Goal: Register for event/course

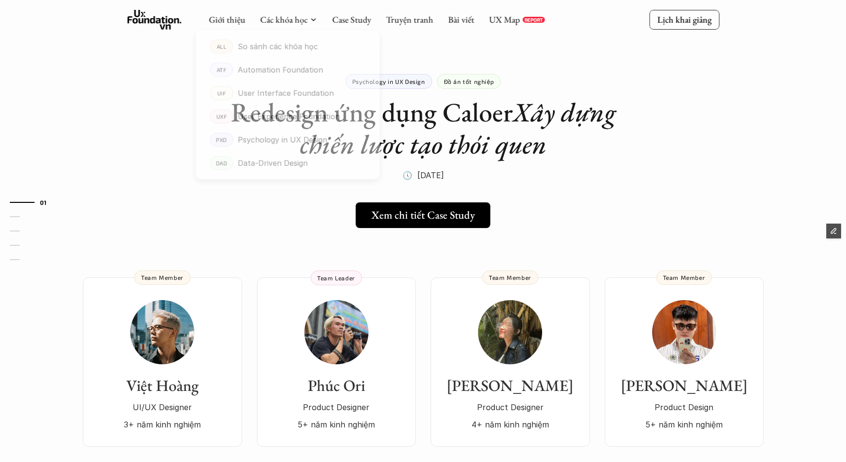
click at [146, 32] on div "Giới thiệu Các khóa học Case Study Truyện tranh Bài viết UX Map REPORT Lịch kha…" at bounding box center [423, 19] width 846 height 39
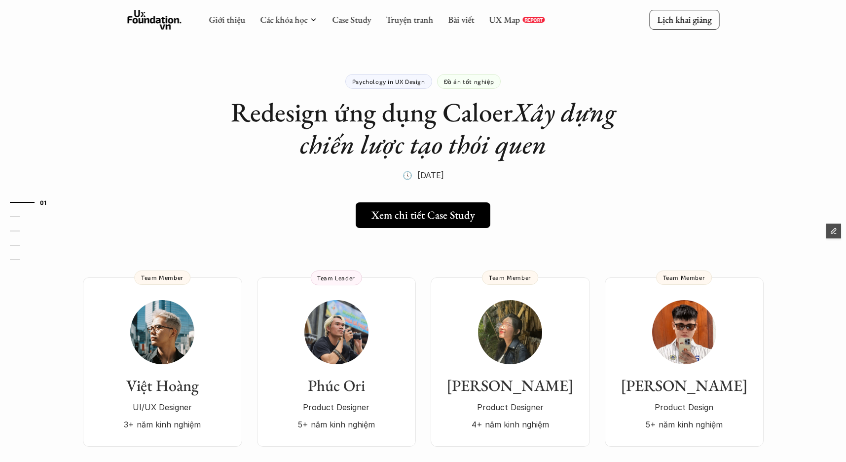
click at [157, 24] on icon at bounding box center [154, 20] width 54 height 20
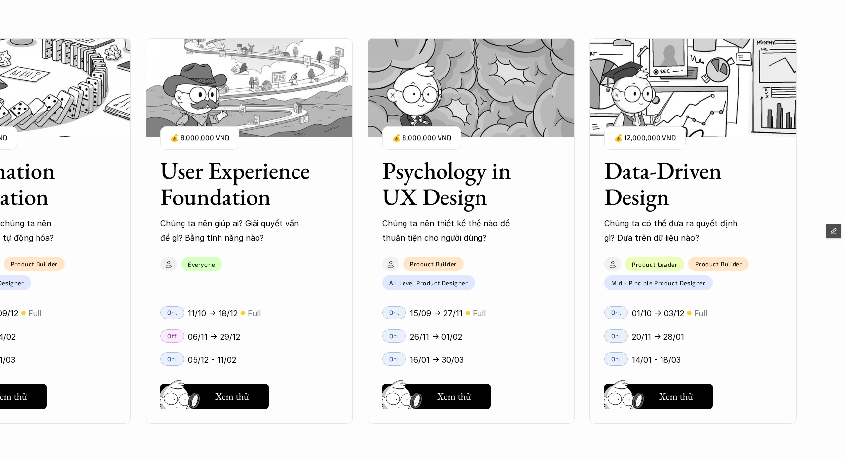
scroll to position [1077, 0]
click at [653, 396] on button "Hay thôi Xem thử" at bounding box center [658, 396] width 109 height 26
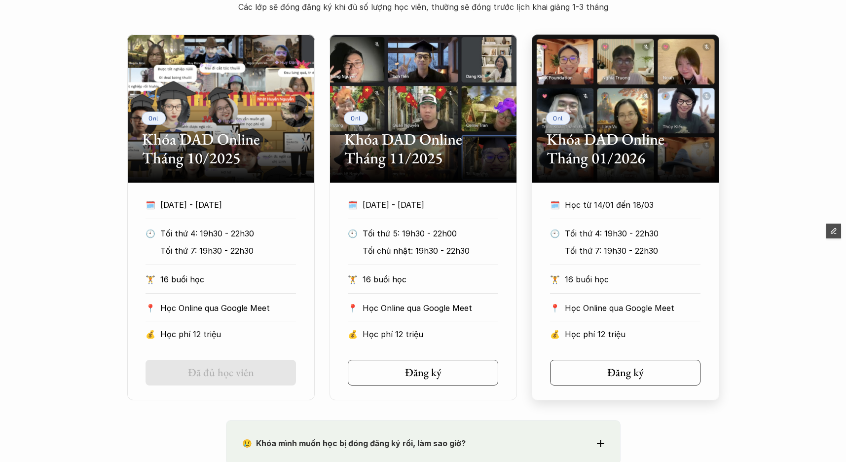
scroll to position [570, 0]
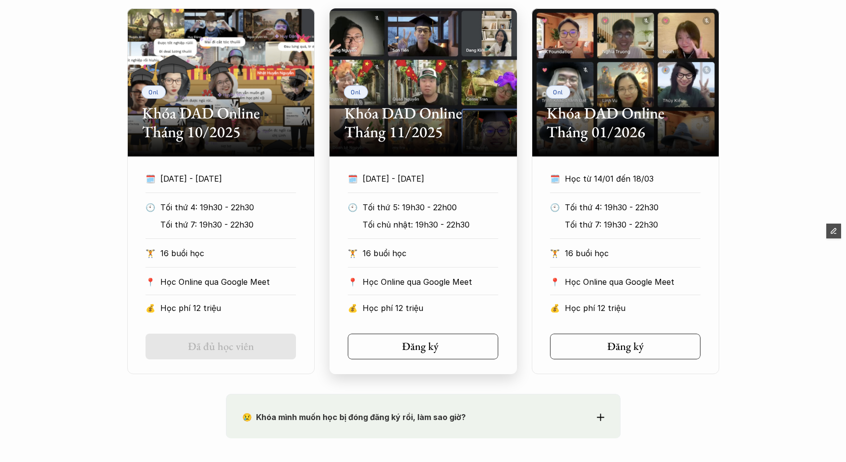
click at [436, 341] on h5 "Đăng ký" at bounding box center [419, 346] width 36 height 13
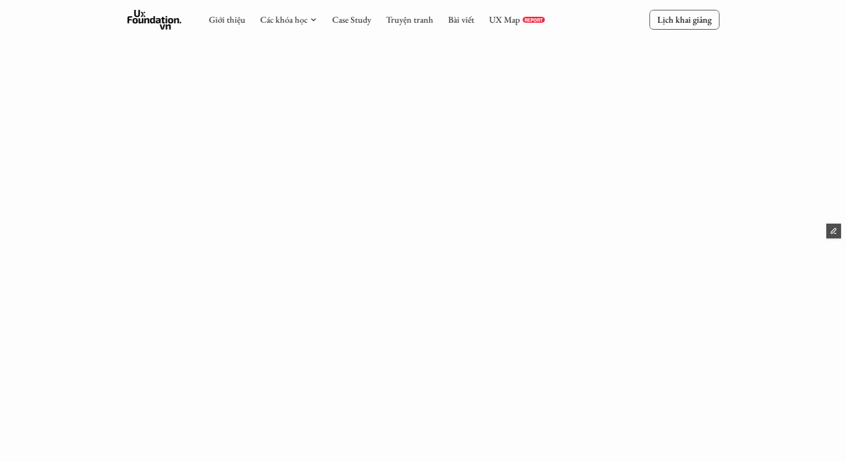
scroll to position [303, 0]
click at [506, 24] on link "UX Map" at bounding box center [504, 19] width 31 height 11
